Goal: Transaction & Acquisition: Purchase product/service

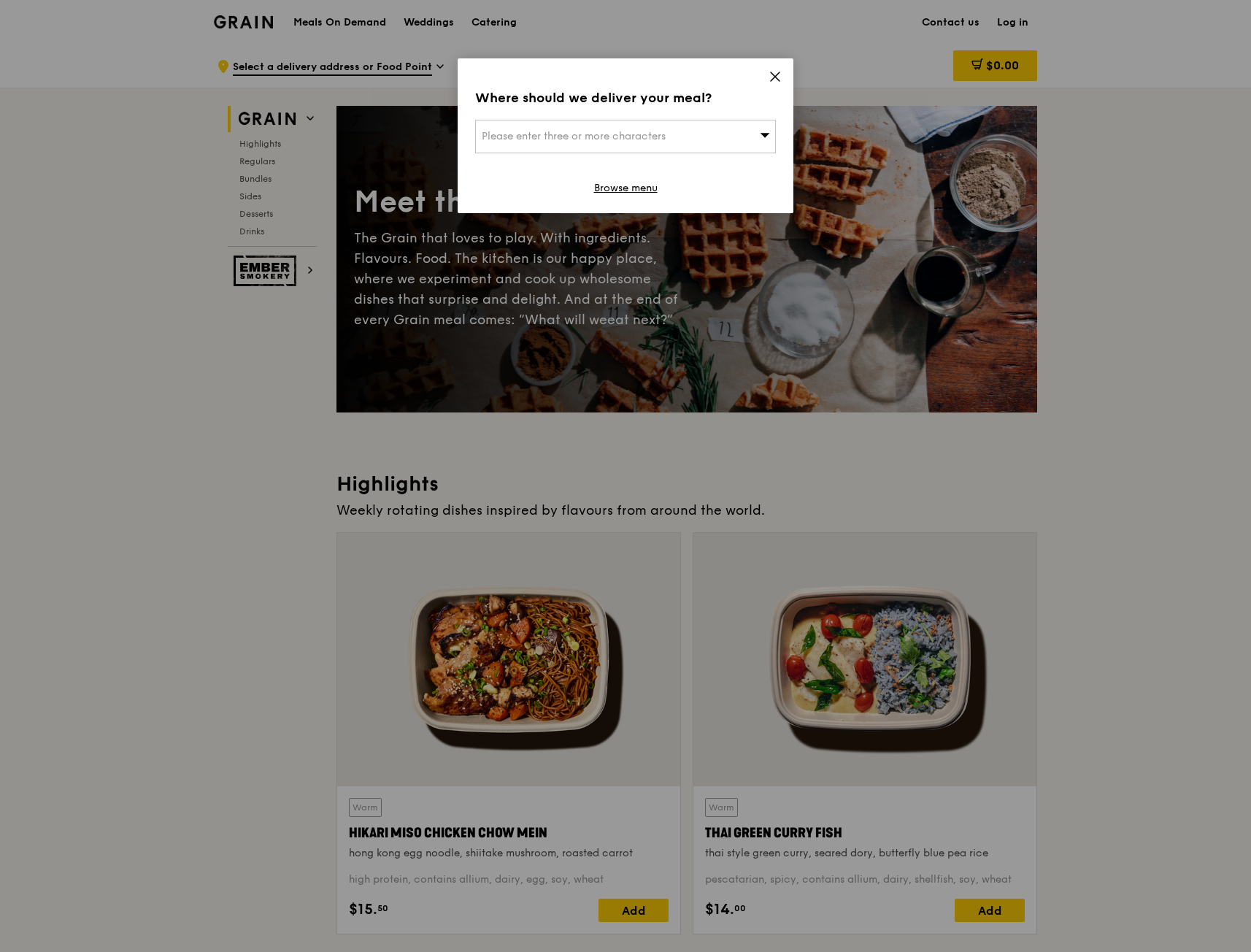
click at [644, 200] on div "Where should we deliver your meal? Please enter three or more characters Browse…" at bounding box center [626, 136] width 336 height 155
click at [638, 195] on link "Browse menu" at bounding box center [626, 189] width 63 height 15
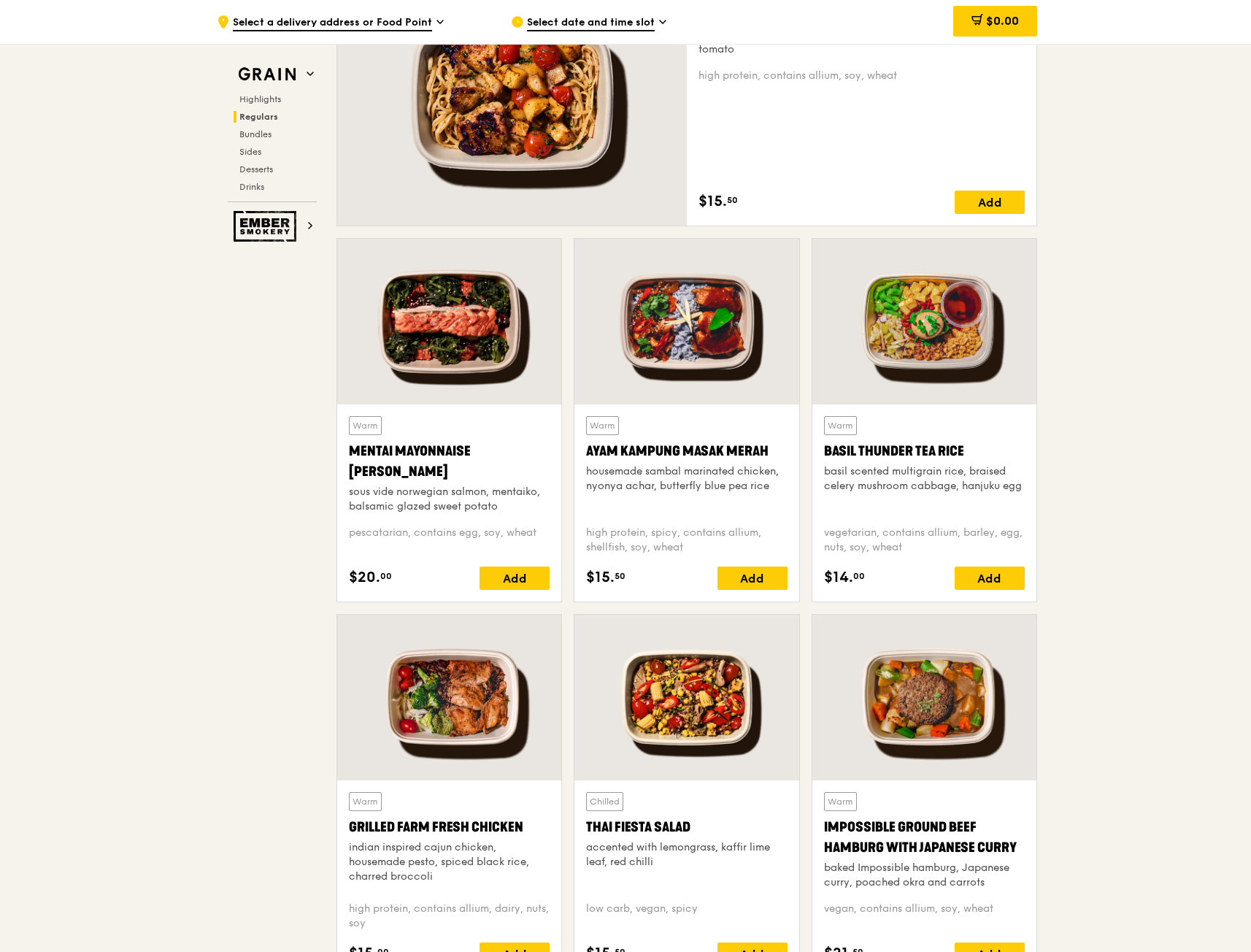
scroll to position [1095, 0]
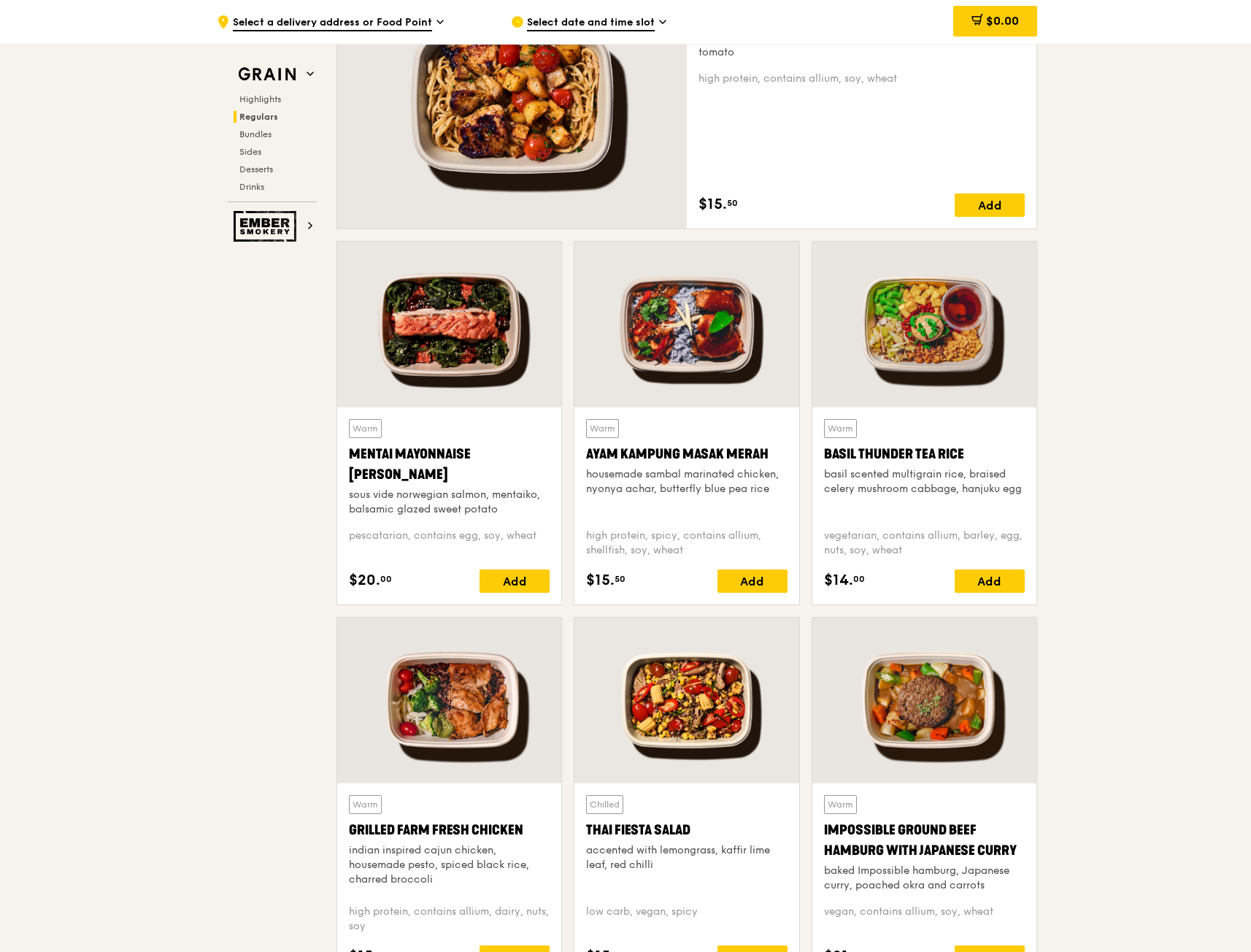
click at [510, 350] on div at bounding box center [449, 324] width 224 height 165
click at [684, 302] on div at bounding box center [686, 324] width 224 height 165
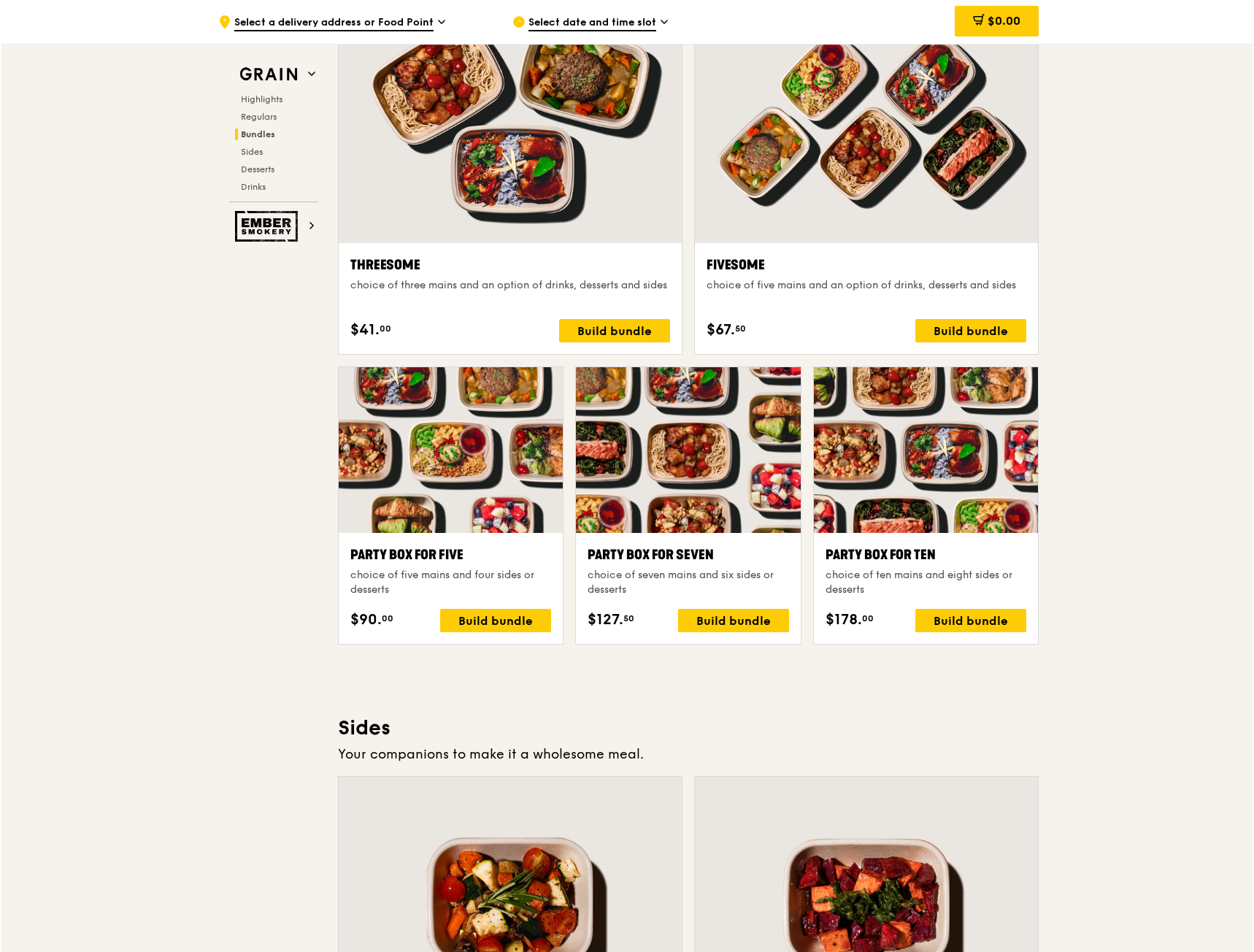
scroll to position [2774, 0]
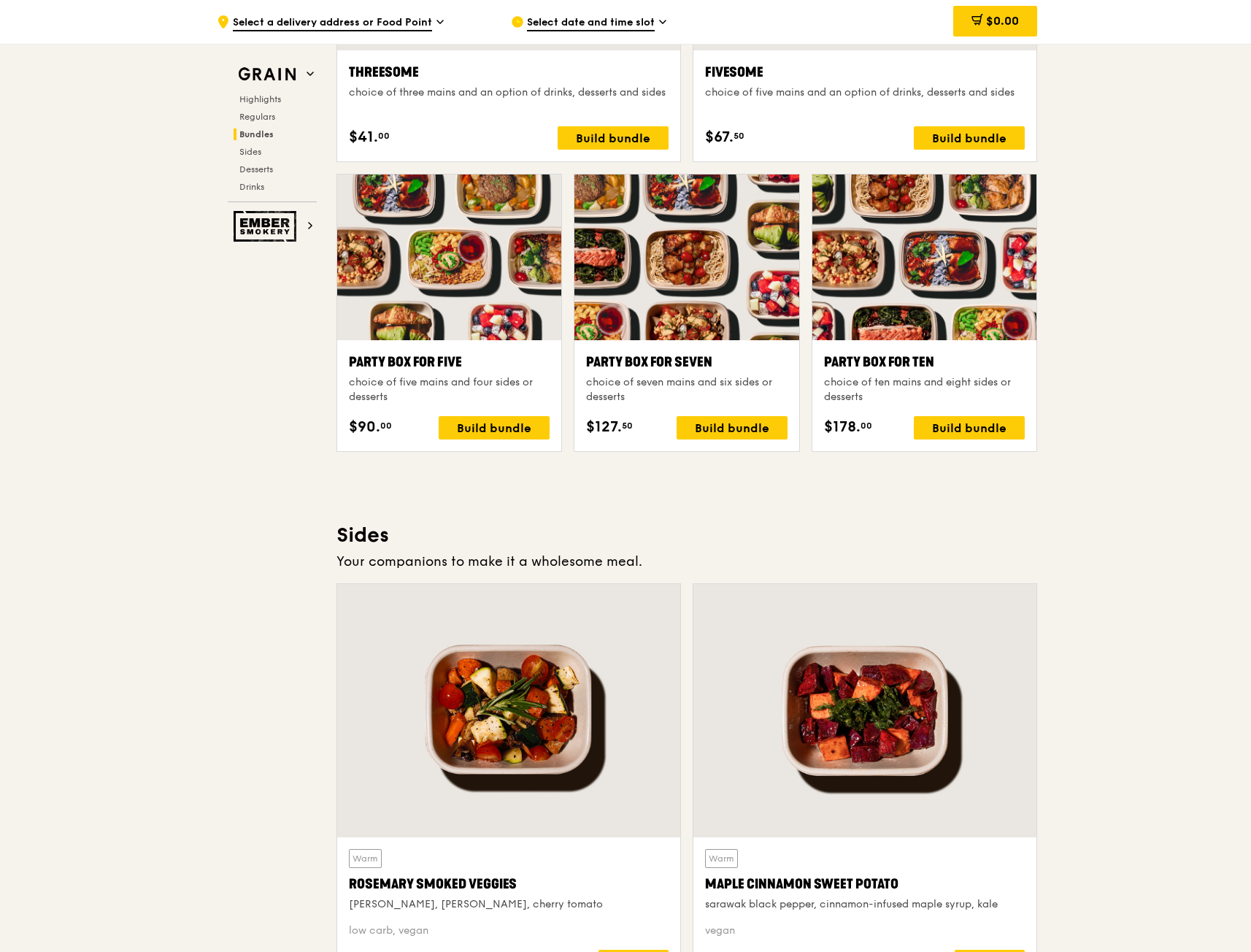
click at [980, 332] on div at bounding box center [924, 257] width 224 height 165
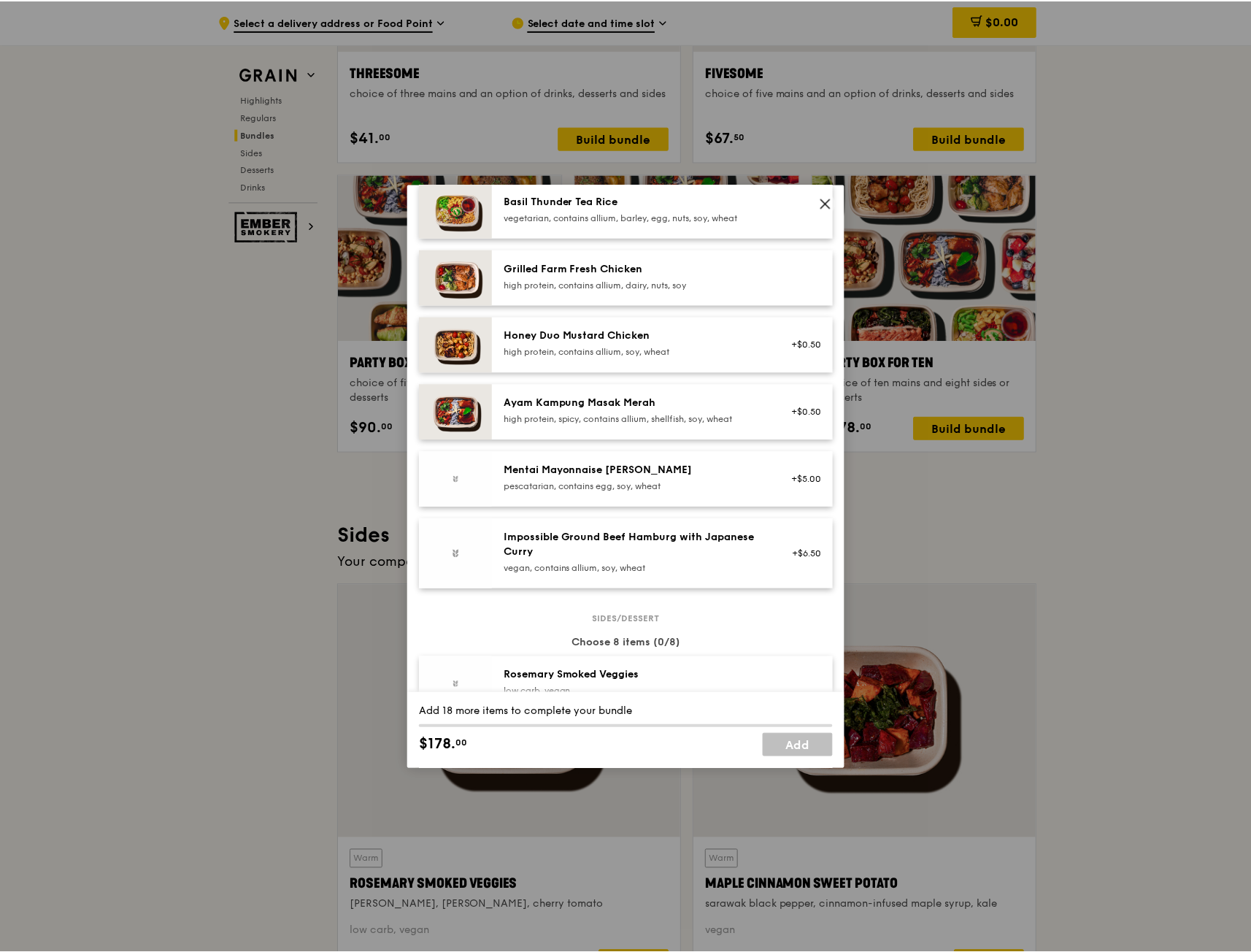
scroll to position [511, 0]
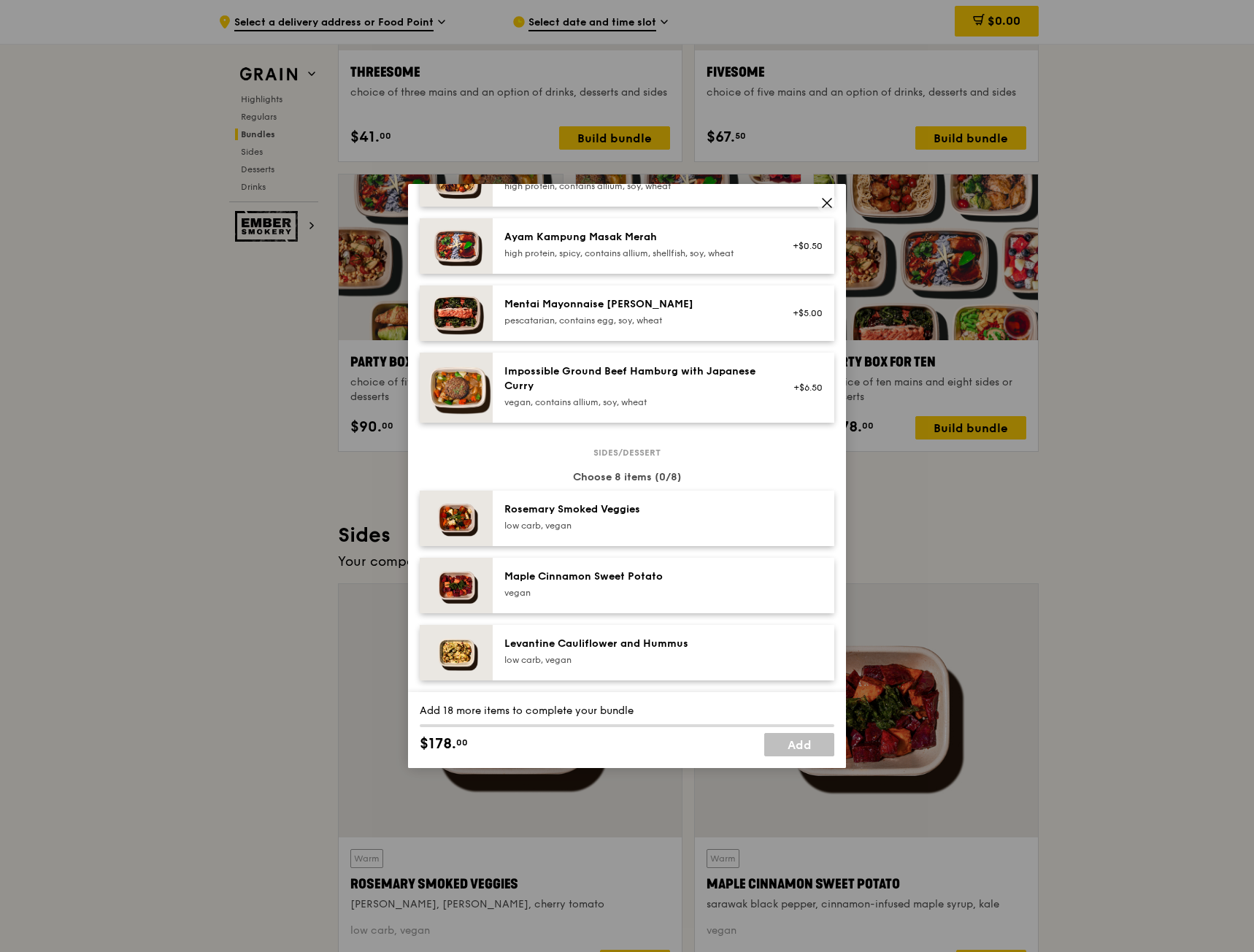
click at [830, 203] on icon at bounding box center [828, 202] width 13 height 13
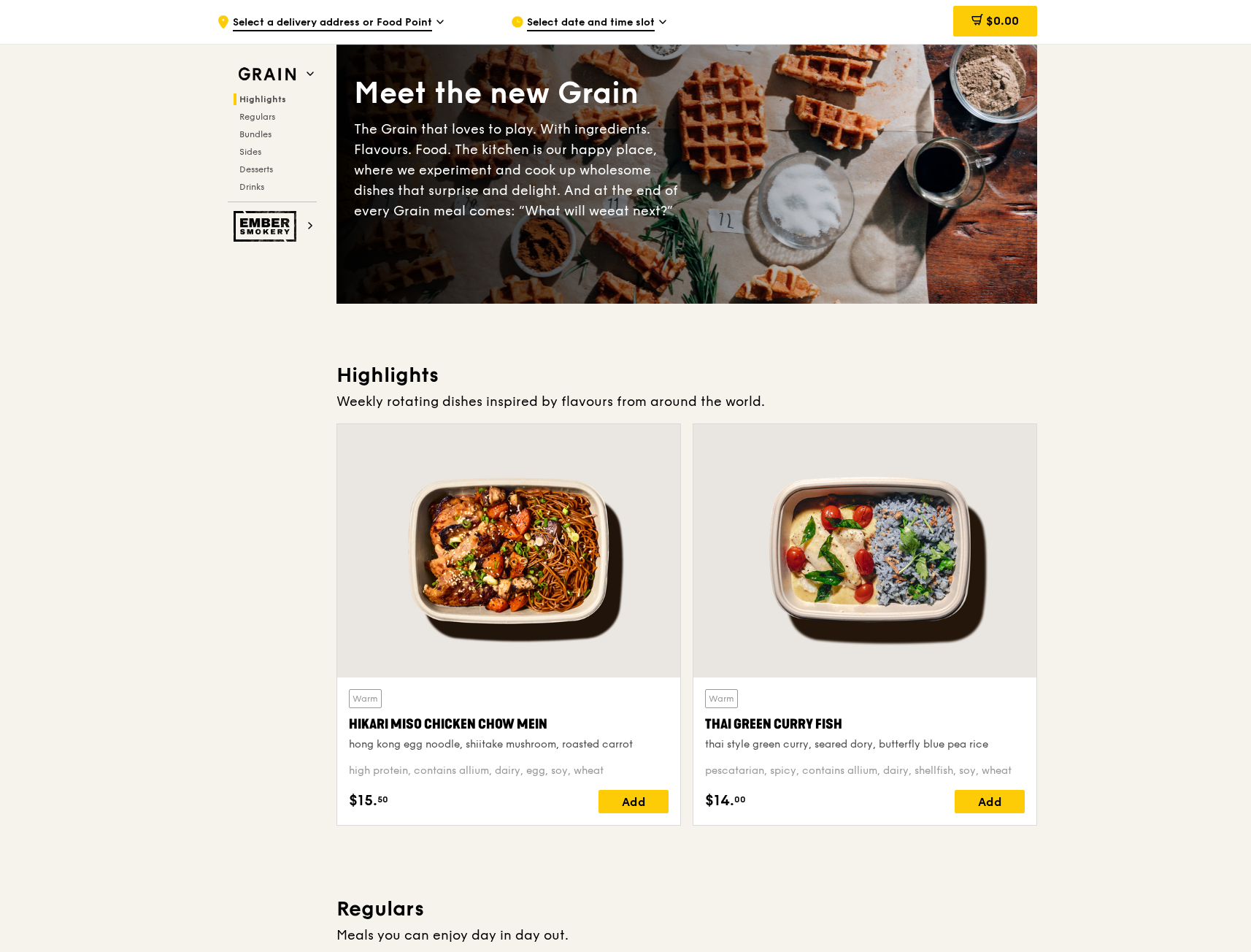
scroll to position [0, 0]
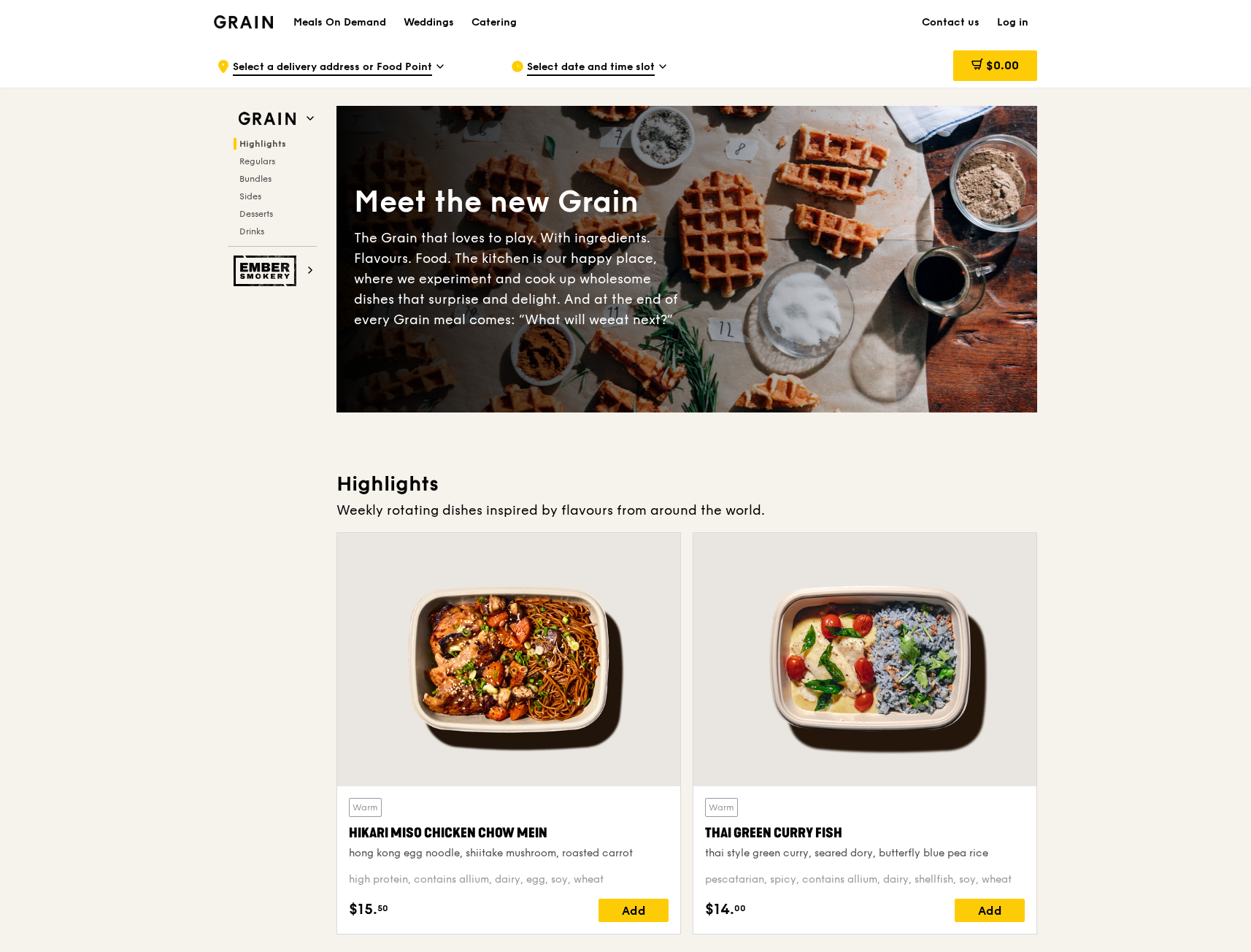
click at [439, 71] on icon at bounding box center [440, 66] width 7 height 13
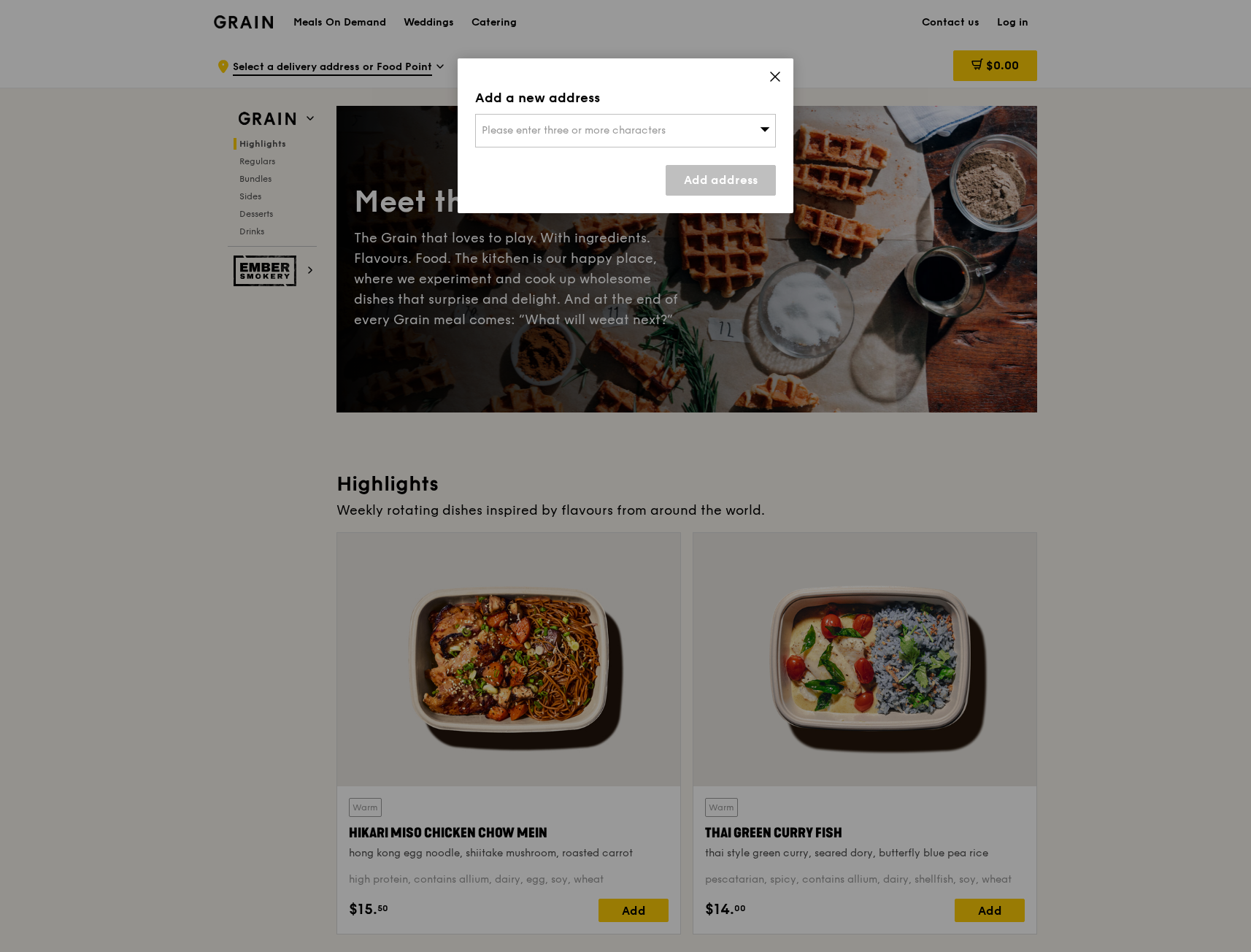
click at [568, 132] on span "Please enter three or more characters" at bounding box center [574, 130] width 184 height 12
click at [568, 132] on input "search" at bounding box center [626, 130] width 299 height 33
type input "650213"
click at [699, 189] on link "Add address" at bounding box center [721, 180] width 111 height 31
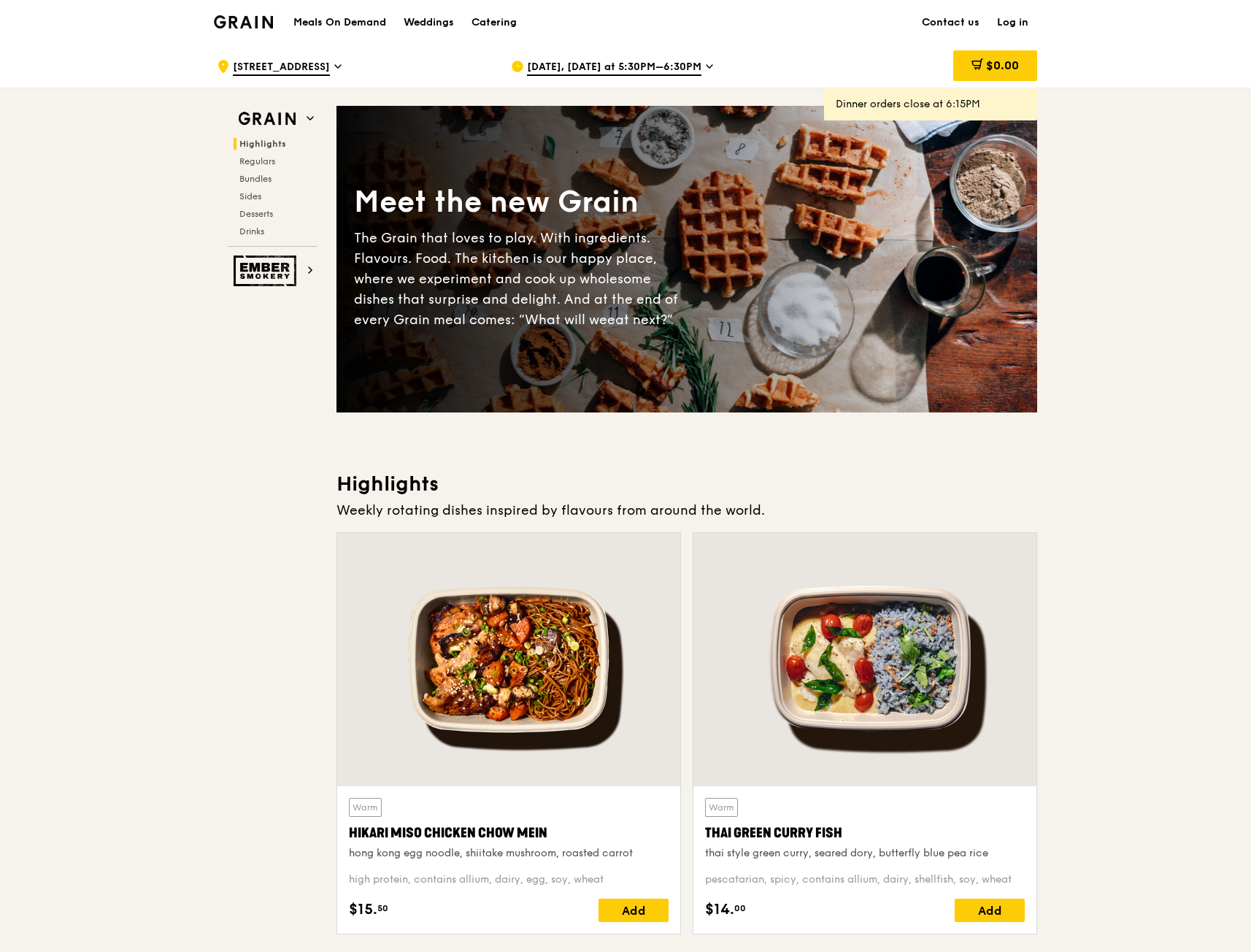
click at [586, 70] on span "[DATE], [DATE] at 5:30PM–6:30PM" at bounding box center [615, 67] width 175 height 16
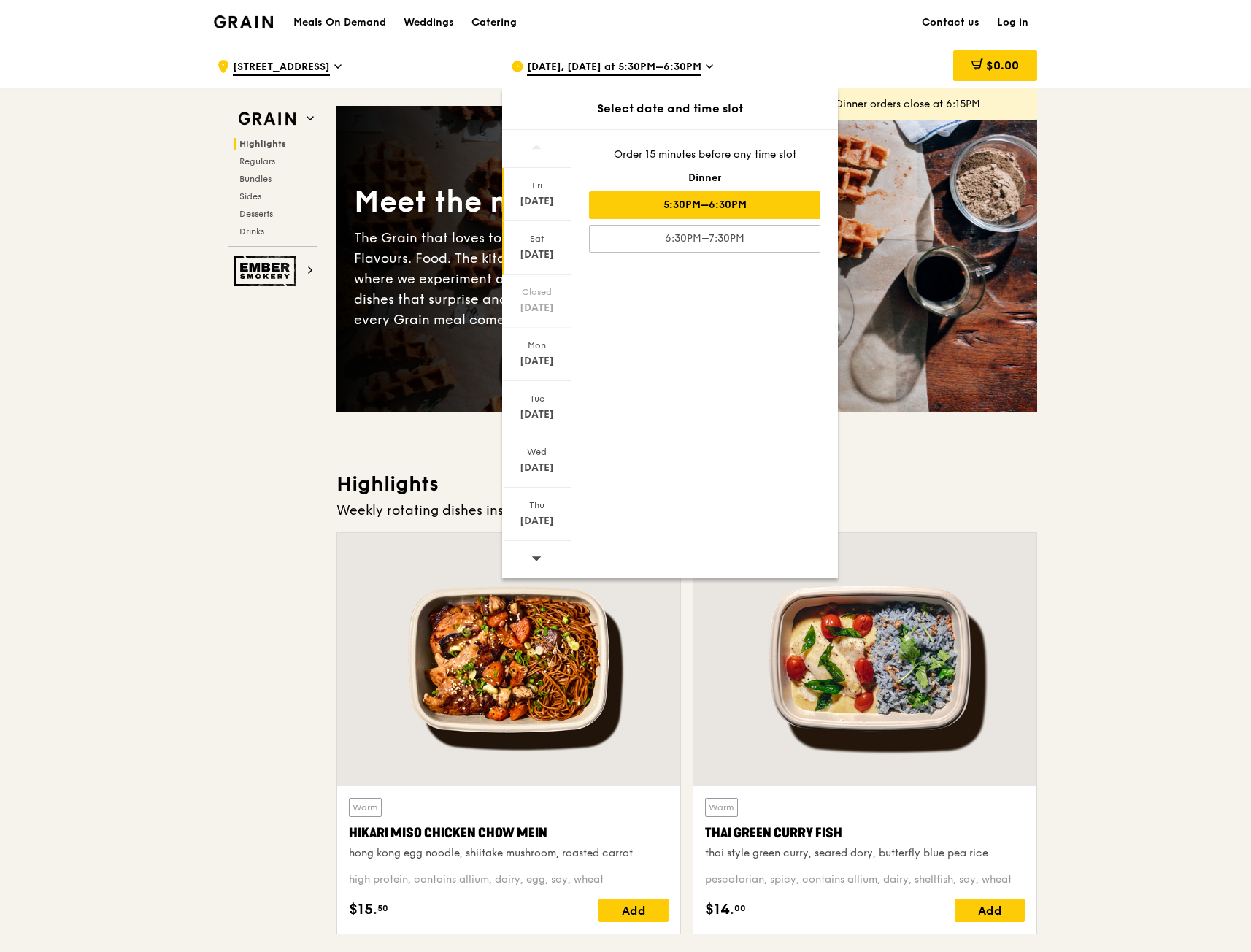
click at [553, 244] on div "[DATE]" at bounding box center [537, 247] width 70 height 53
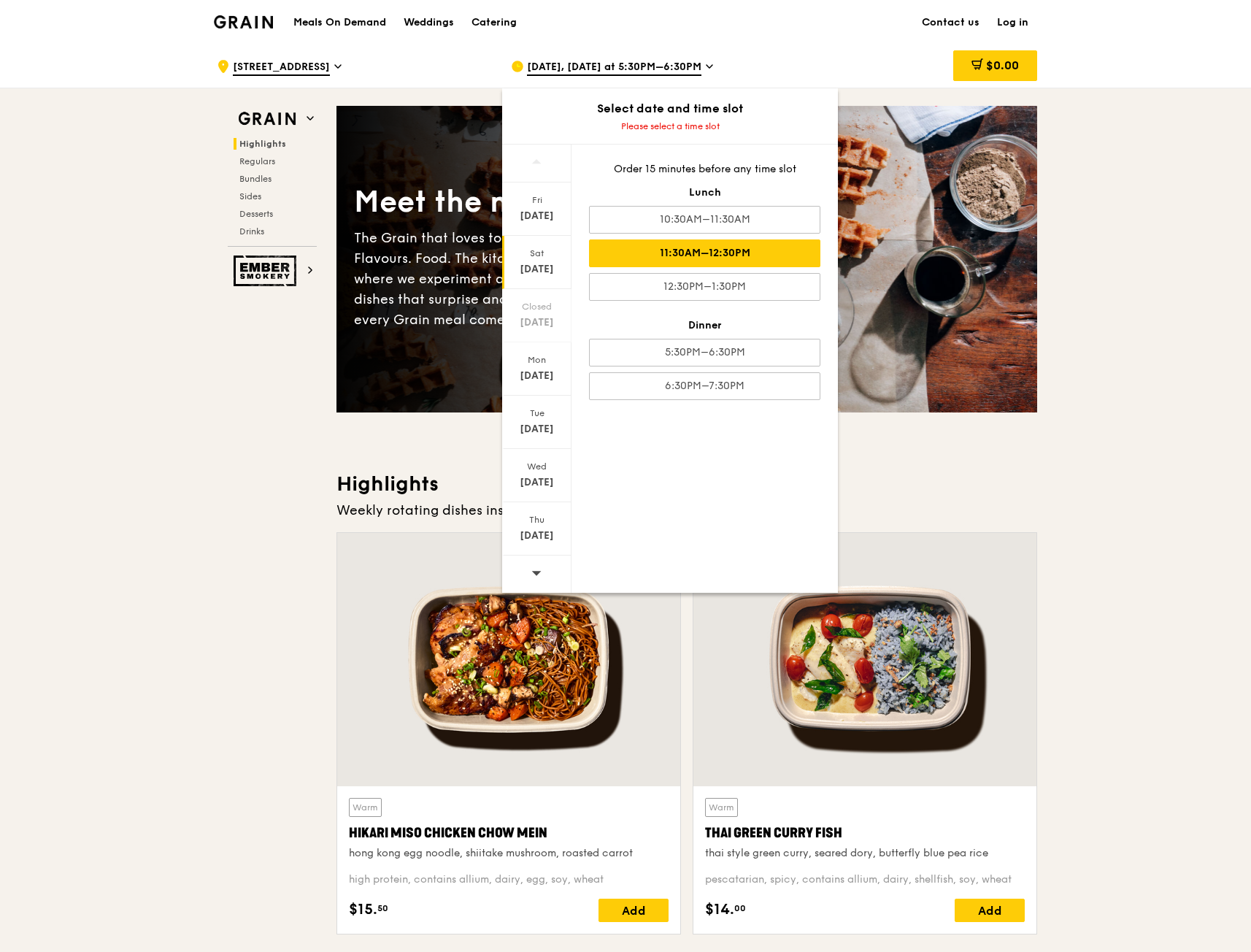
click at [707, 266] on div "11:30AM–12:30PM" at bounding box center [704, 254] width 231 height 28
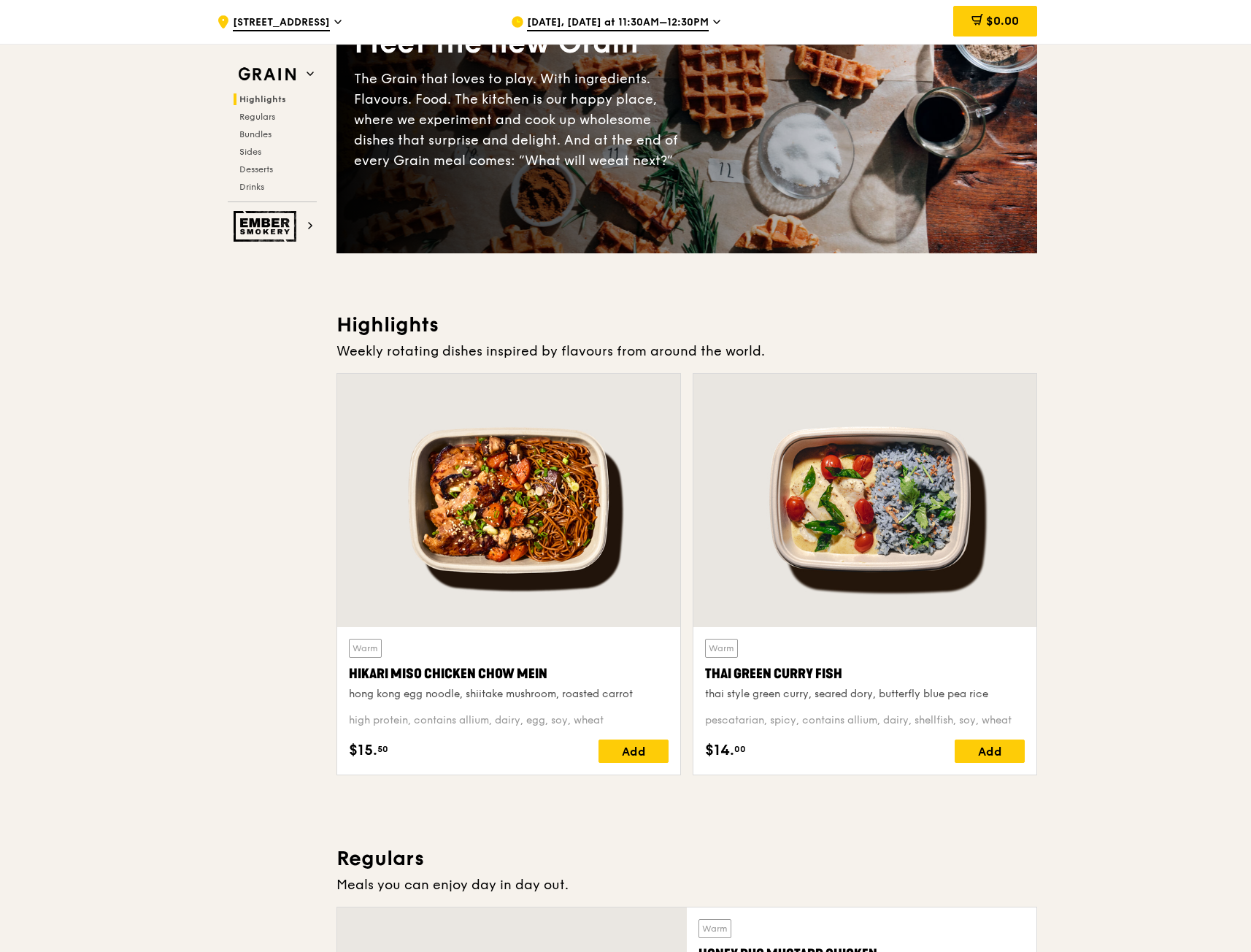
scroll to position [365, 0]
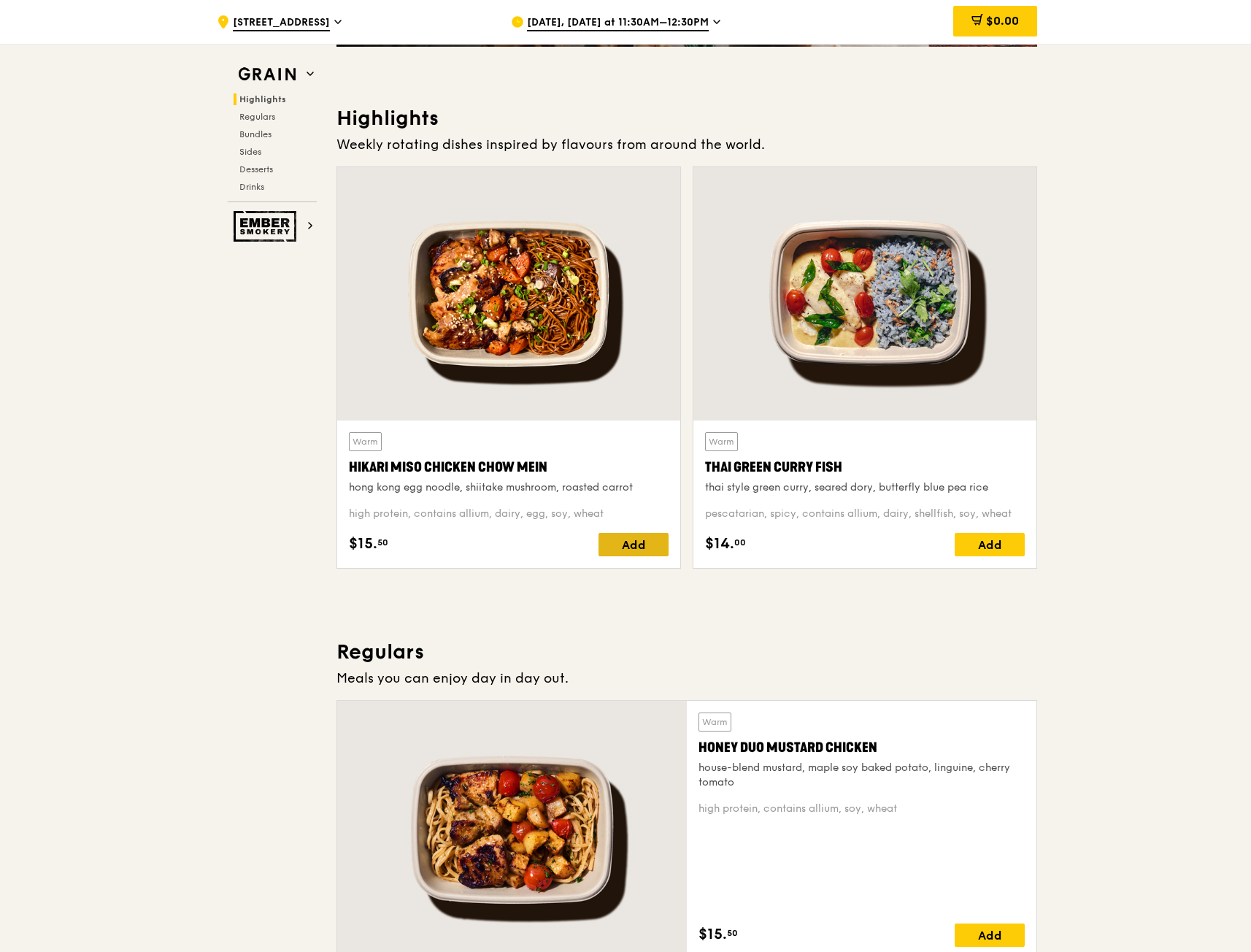
click at [632, 541] on div "Add" at bounding box center [633, 544] width 70 height 23
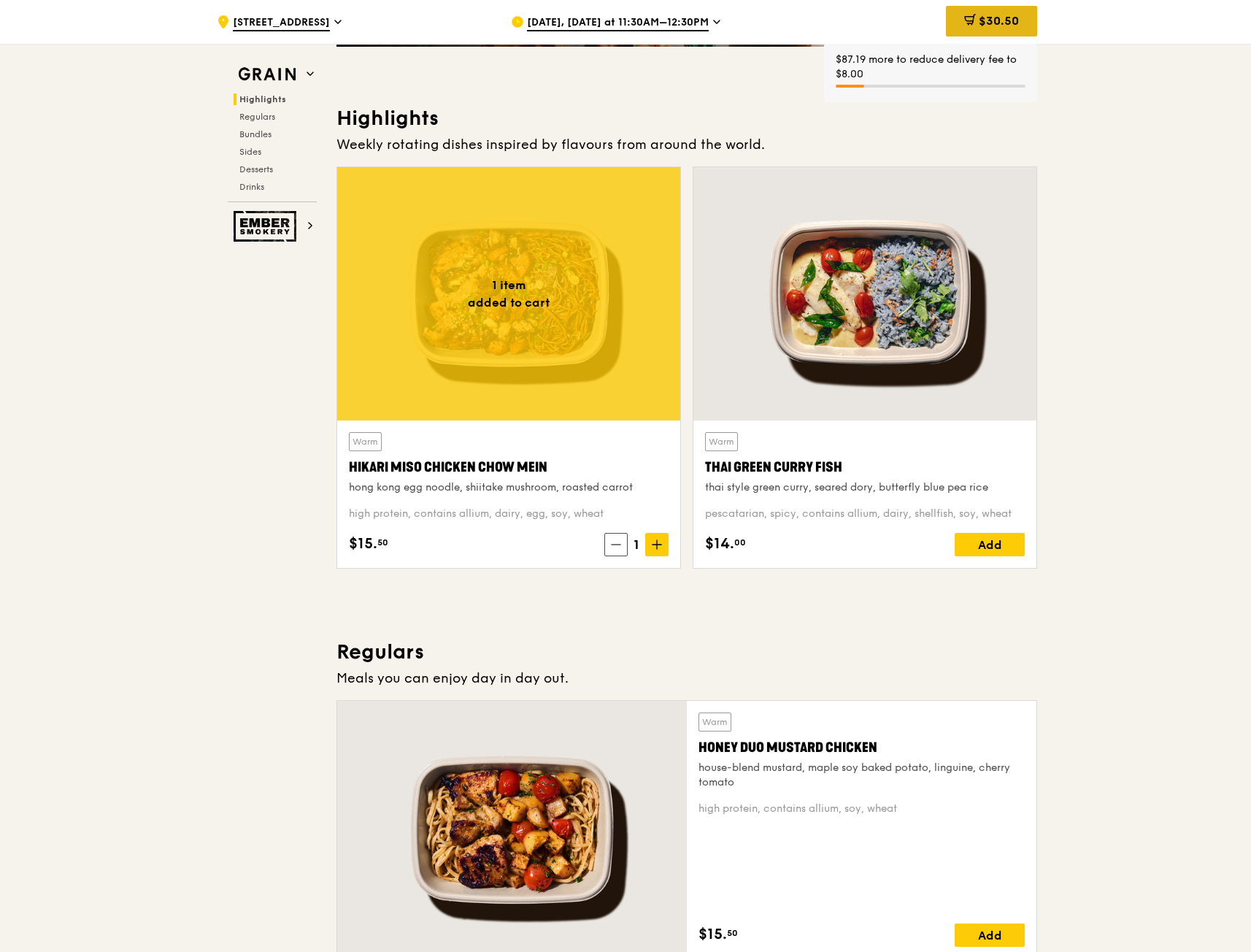
click at [972, 13] on div "$30.50" at bounding box center [992, 20] width 91 height 31
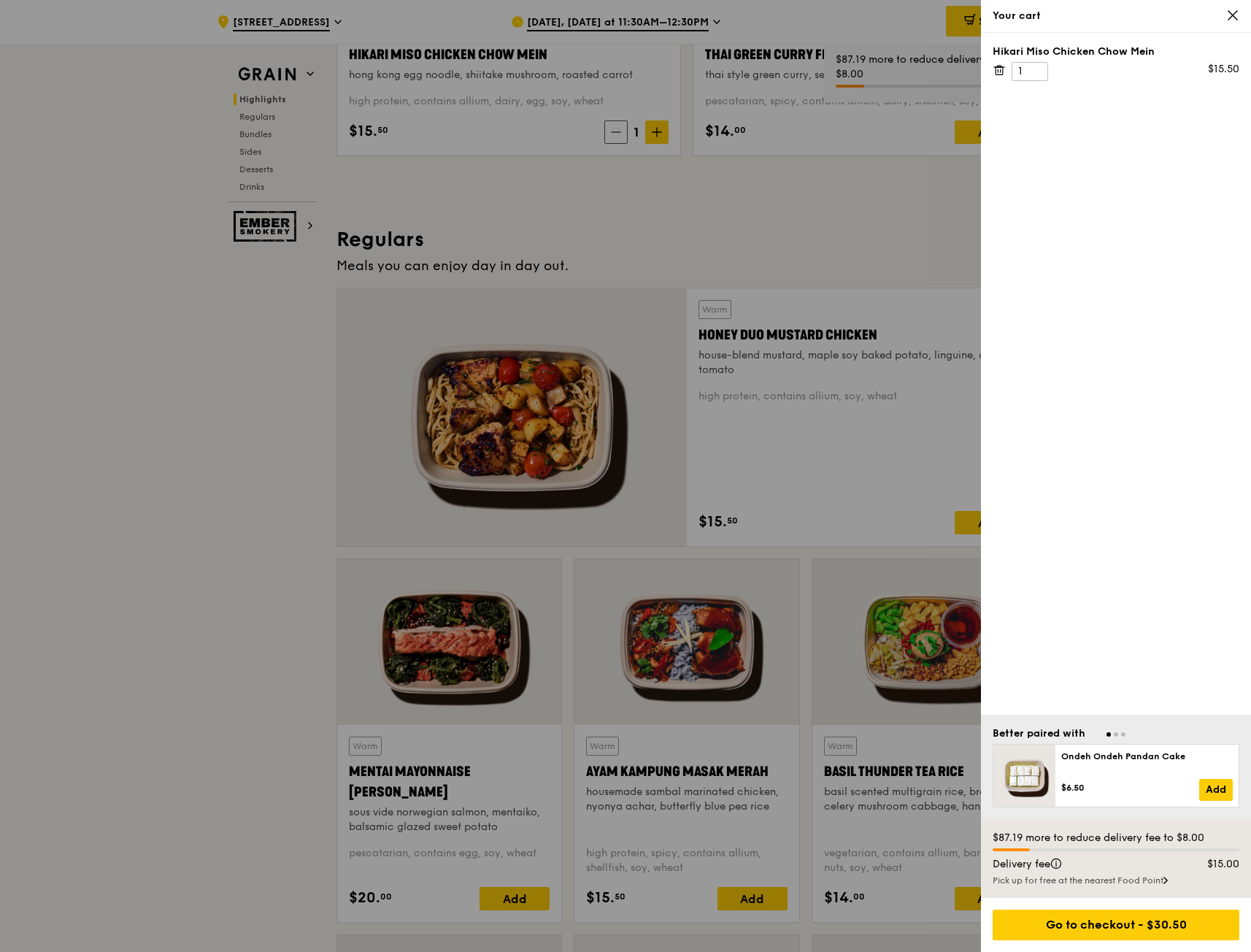
scroll to position [803, 0]
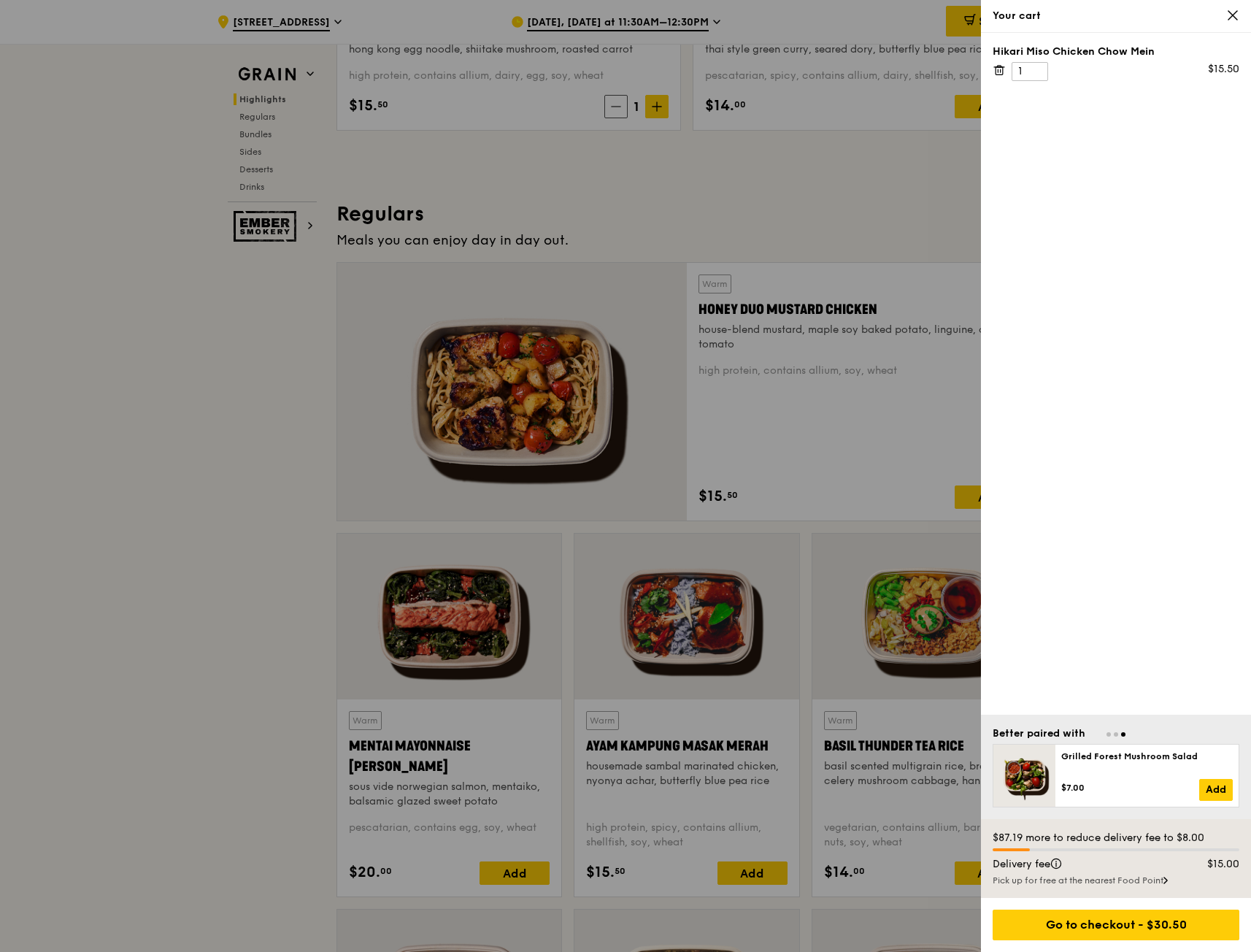
click at [1074, 876] on div "Pick up for free at the nearest Food Point" at bounding box center [1116, 880] width 247 height 12
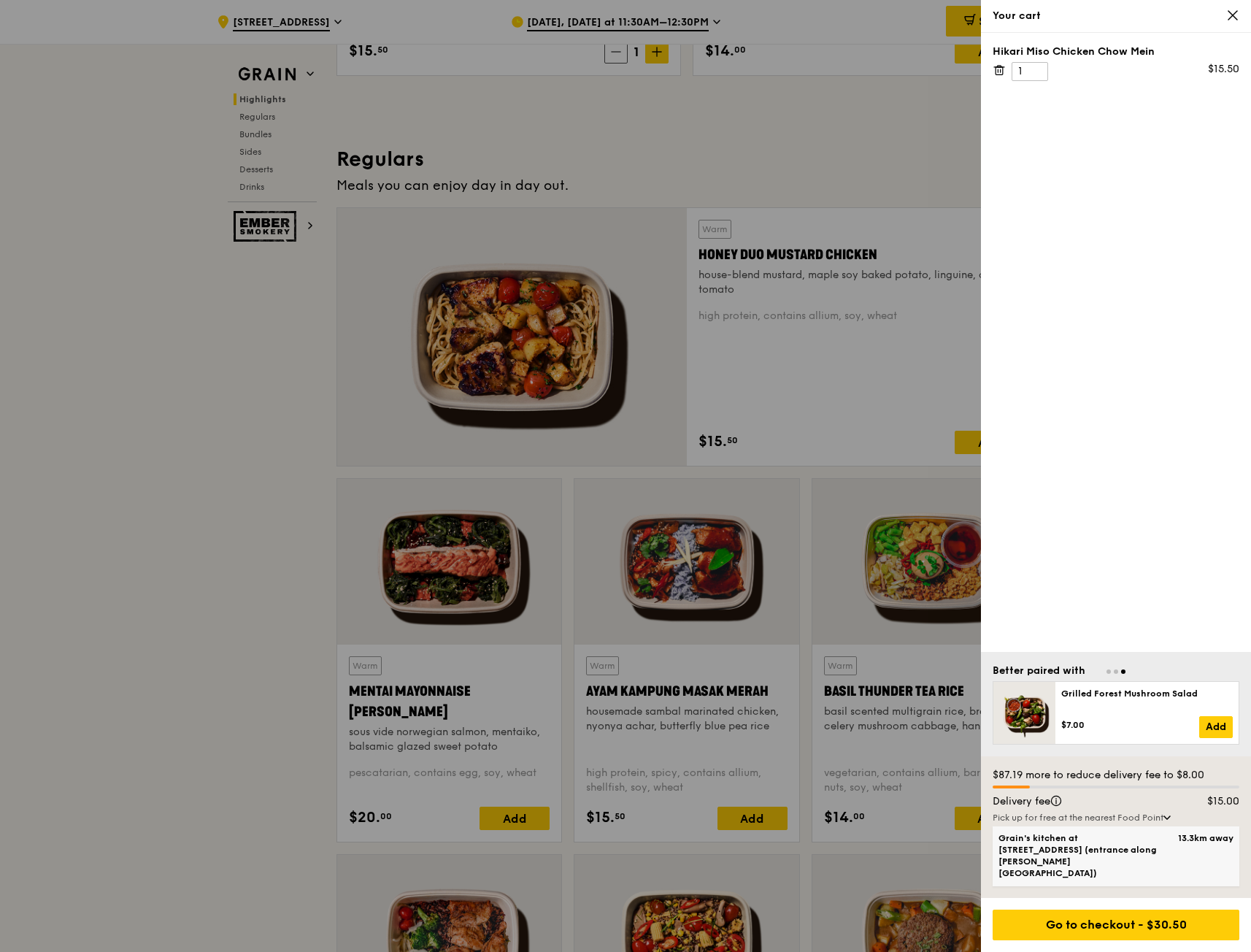
scroll to position [949, 0]
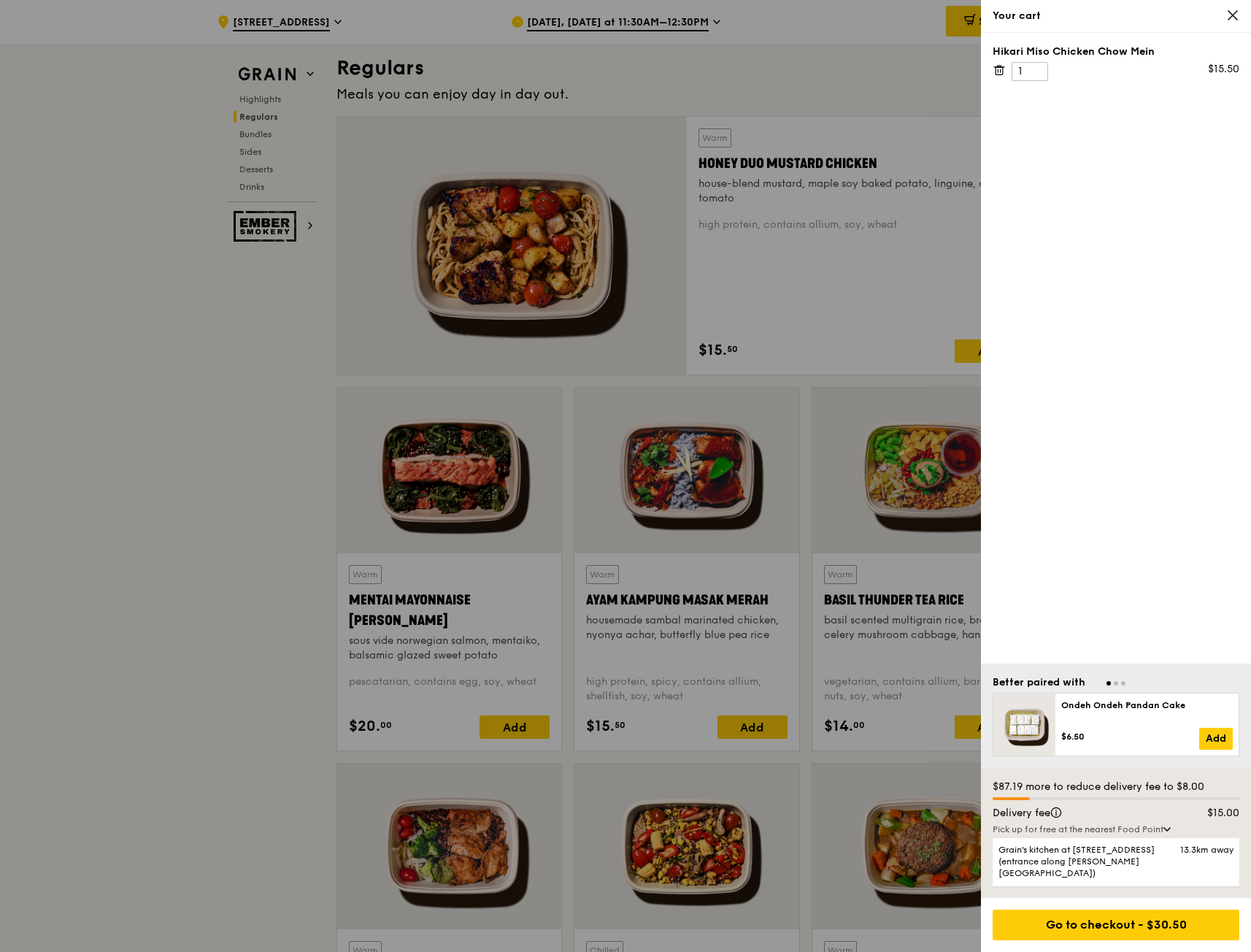
click at [883, 803] on div at bounding box center [625, 476] width 1251 height 952
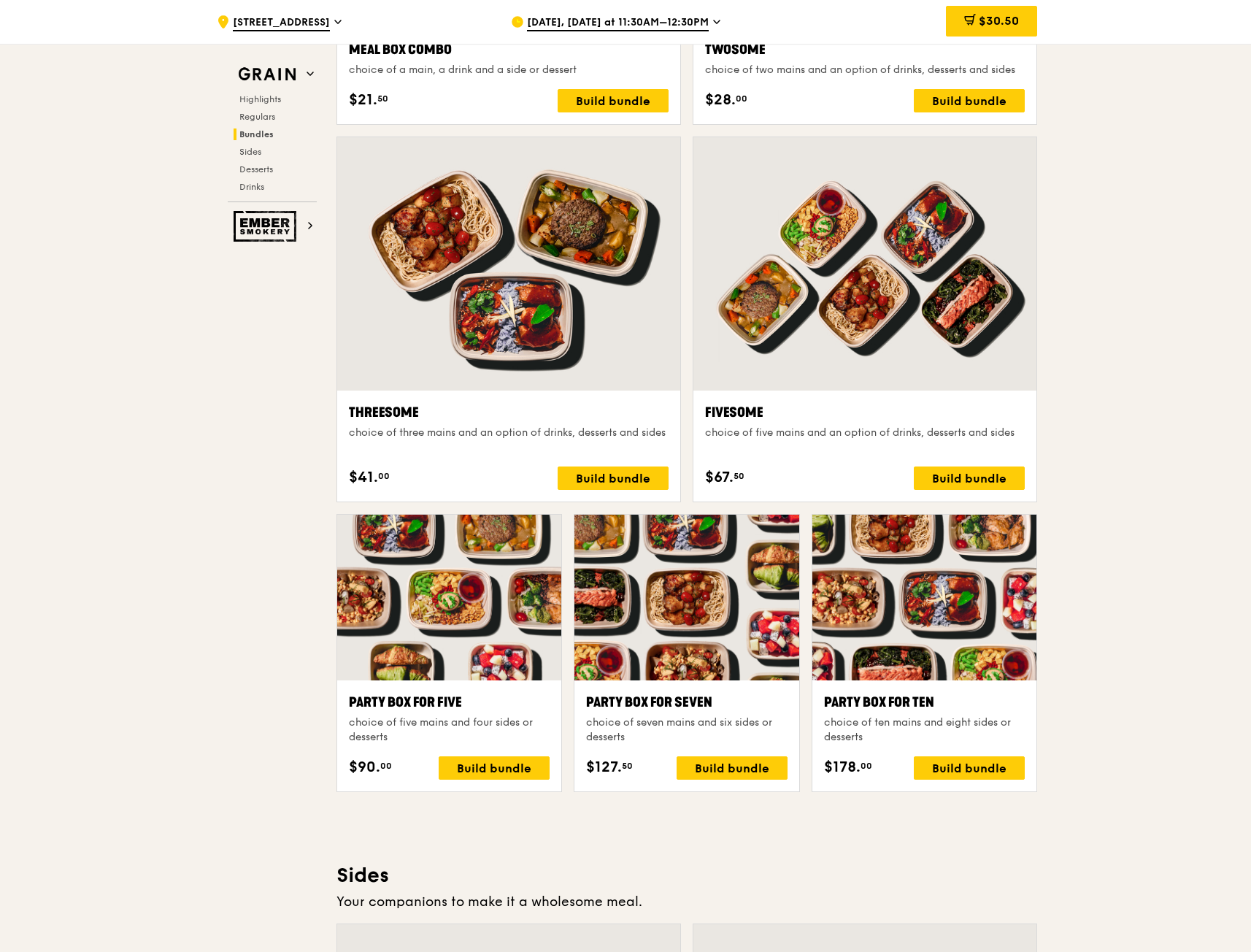
scroll to position [2555, 0]
